Goal: Navigation & Orientation: Find specific page/section

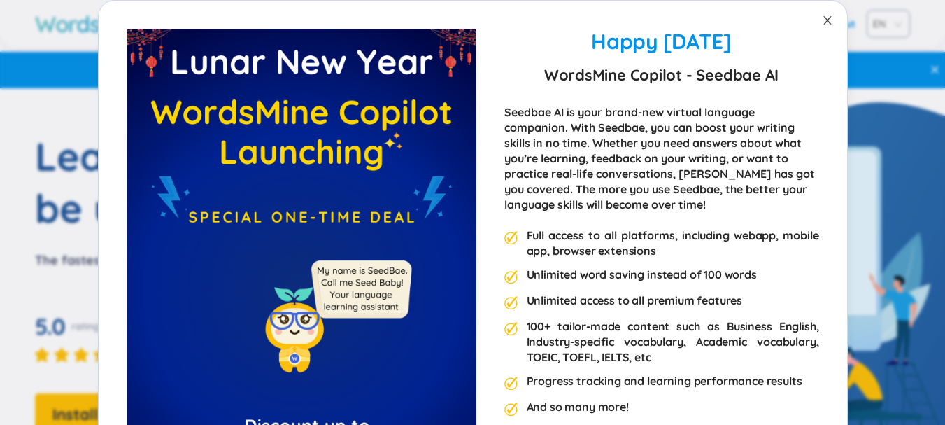
click at [824, 10] on span "Close" at bounding box center [827, 20] width 39 height 39
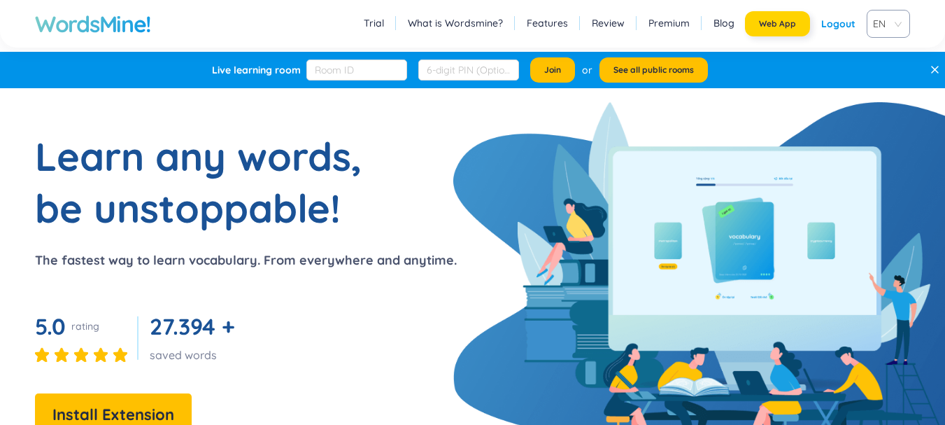
click at [794, 22] on span "Web App" at bounding box center [777, 23] width 37 height 11
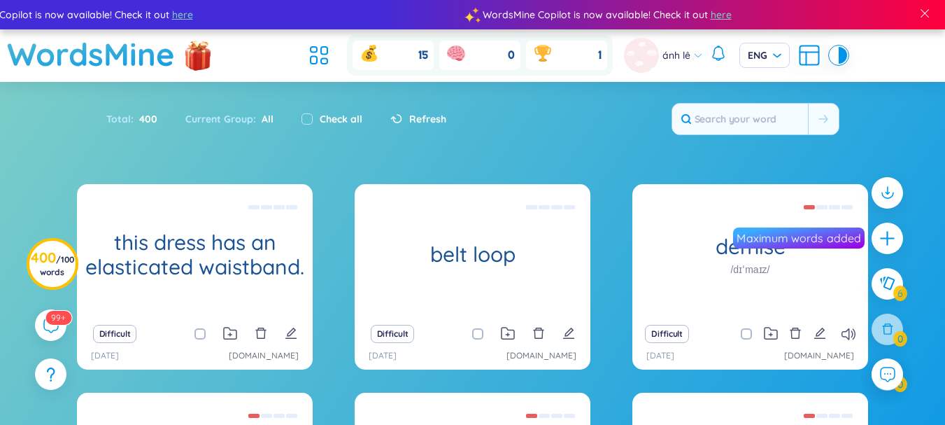
scroll to position [270, 0]
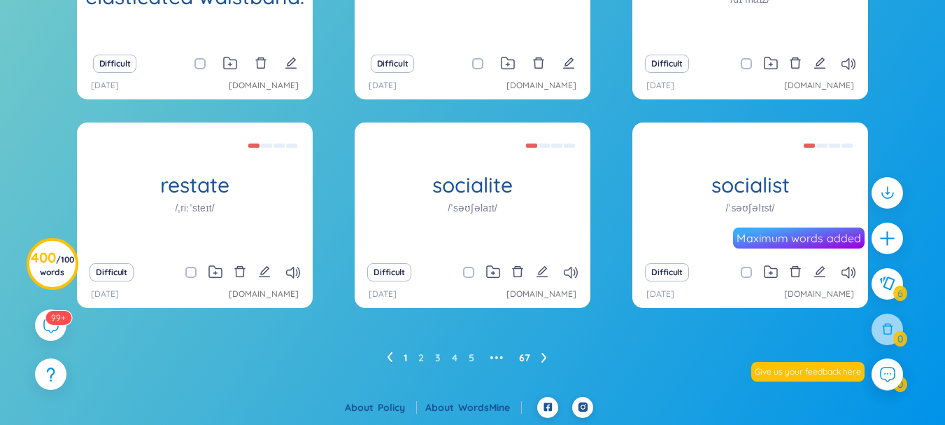
click at [528, 360] on link "67" at bounding box center [524, 357] width 11 height 21
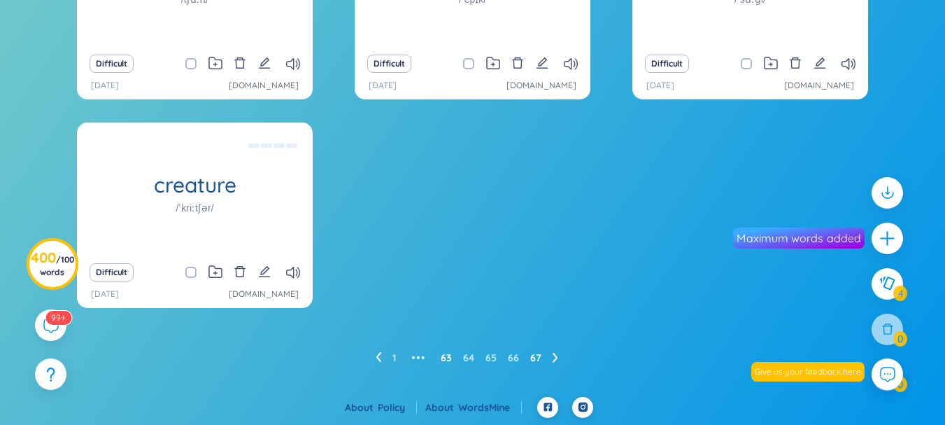
click at [446, 358] on link "63" at bounding box center [446, 357] width 11 height 21
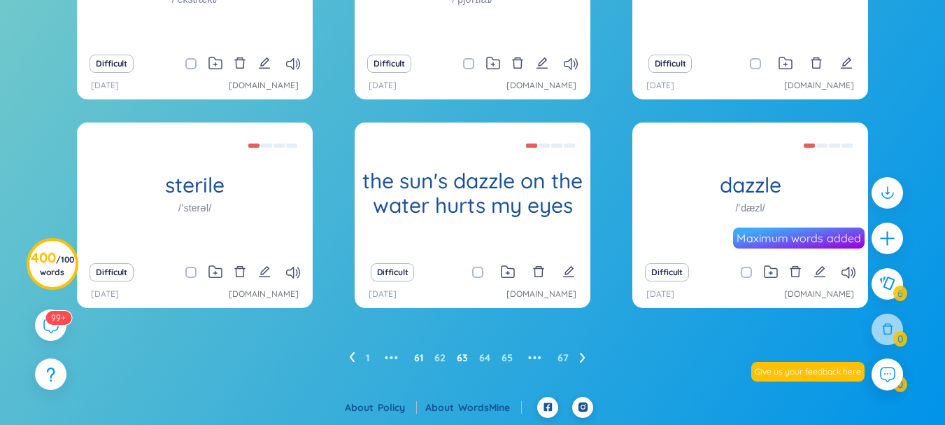
click at [423, 360] on link "61" at bounding box center [418, 357] width 9 height 21
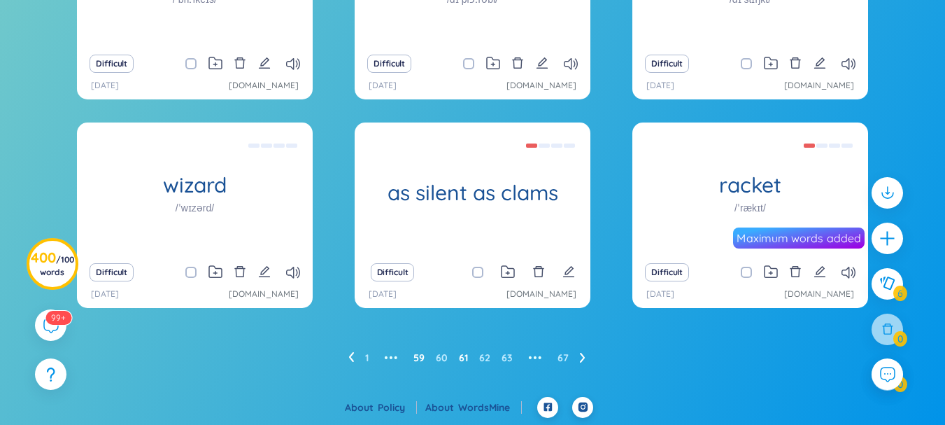
click at [419, 357] on link "59" at bounding box center [419, 357] width 11 height 21
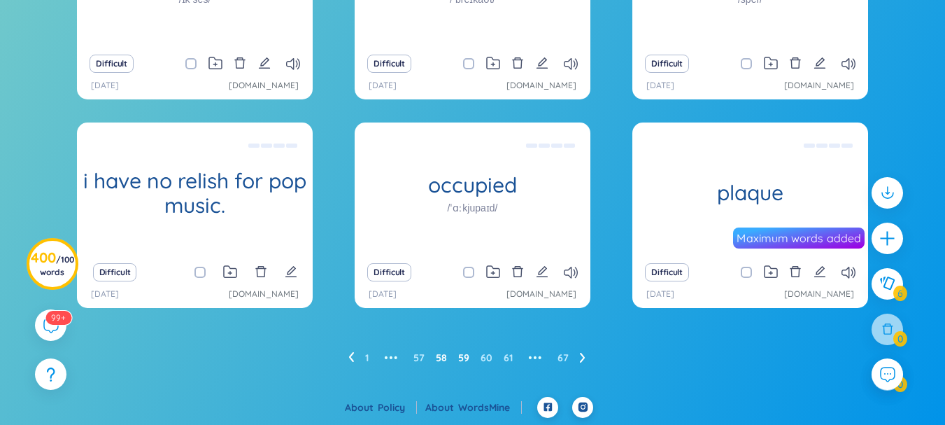
click at [438, 354] on link "58" at bounding box center [441, 357] width 11 height 21
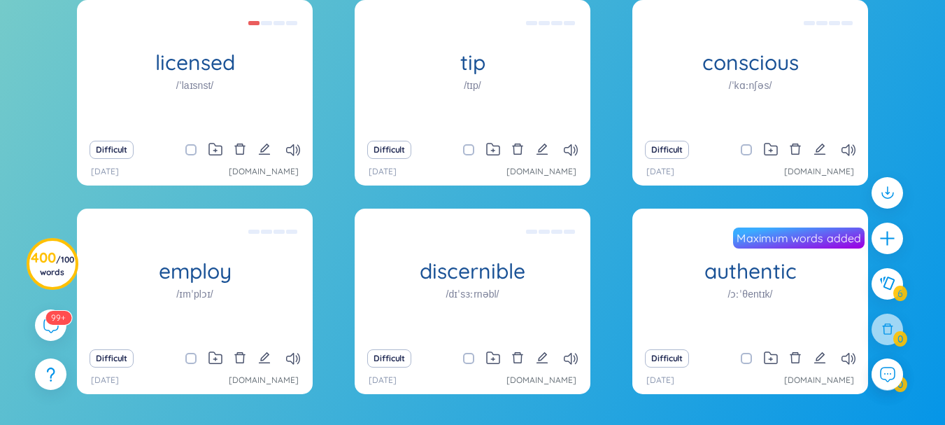
scroll to position [182, 0]
